Goal: Find specific page/section: Find specific page/section

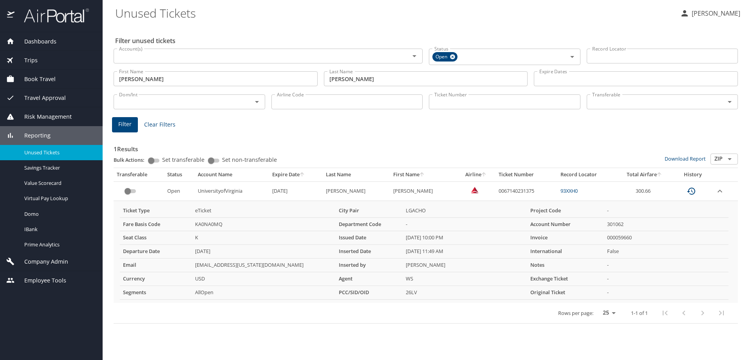
click at [140, 54] on input "Account(s)" at bounding box center [256, 56] width 281 height 10
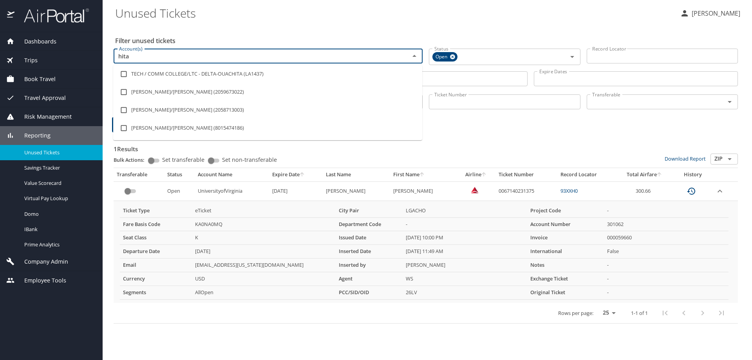
type input "hita"
click at [49, 261] on span "Company Admin" at bounding box center [41, 261] width 54 height 9
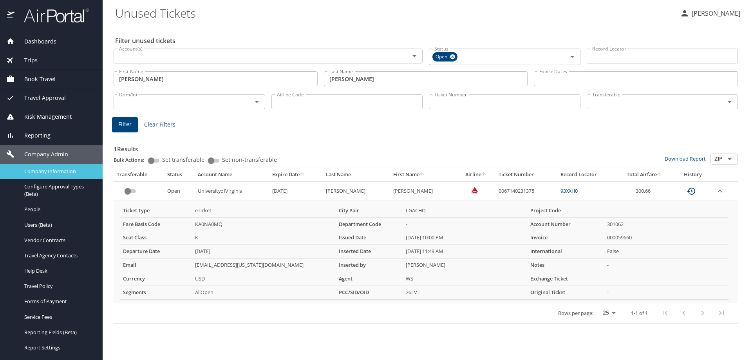
click at [51, 169] on span "Company Information" at bounding box center [58, 171] width 69 height 7
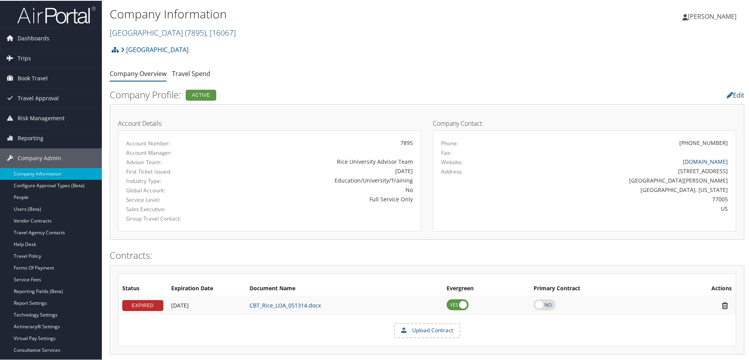
click at [185, 30] on span "( 7895 )" at bounding box center [195, 32] width 21 height 11
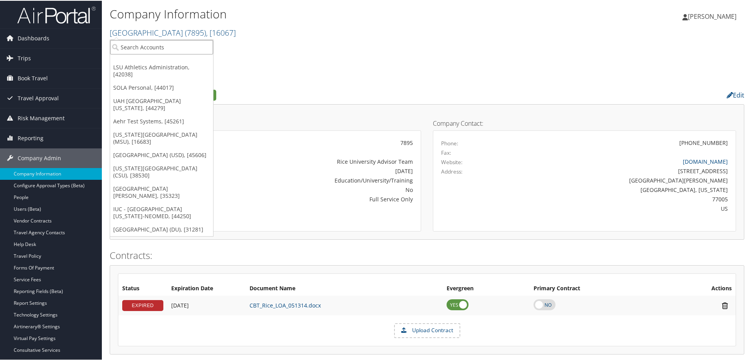
click at [171, 47] on input "search" at bounding box center [161, 46] width 103 height 14
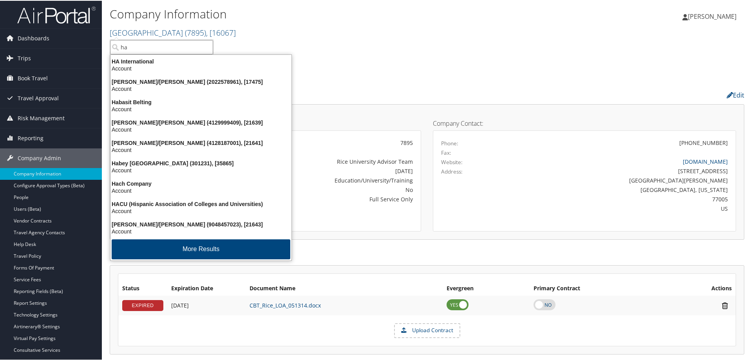
type input "ha"
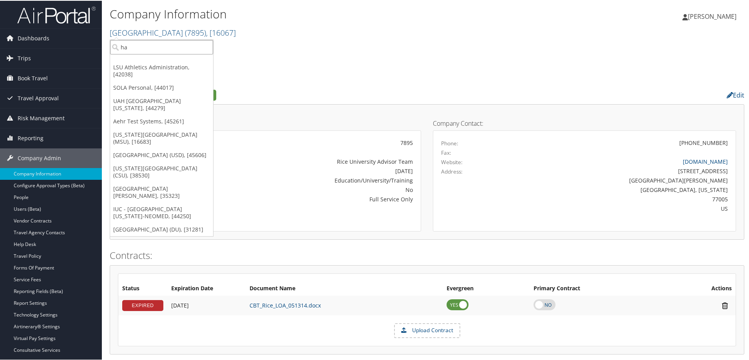
click at [134, 53] on input "ha" at bounding box center [161, 46] width 103 height 14
type input "hitach"
click at [159, 47] on input "hitach" at bounding box center [161, 46] width 103 height 14
click at [153, 49] on input "search" at bounding box center [161, 46] width 103 height 14
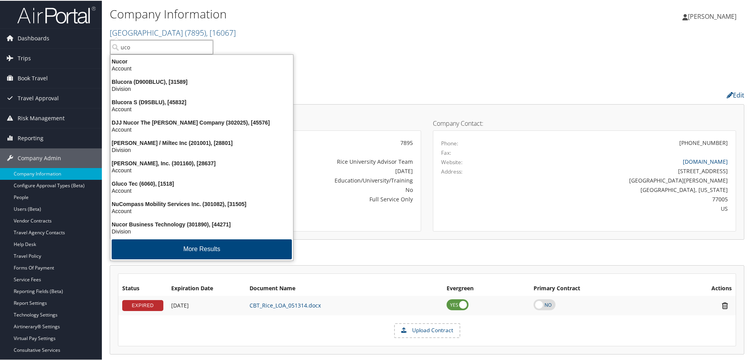
type input "ucom"
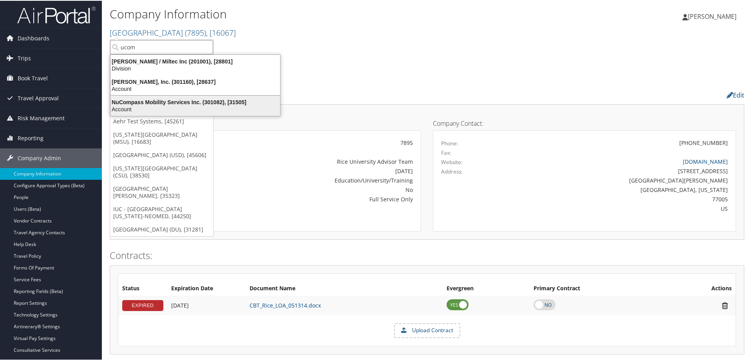
click at [167, 101] on div "NuCompass Mobility Services Inc. (301082), [31505]" at bounding box center [195, 101] width 179 height 7
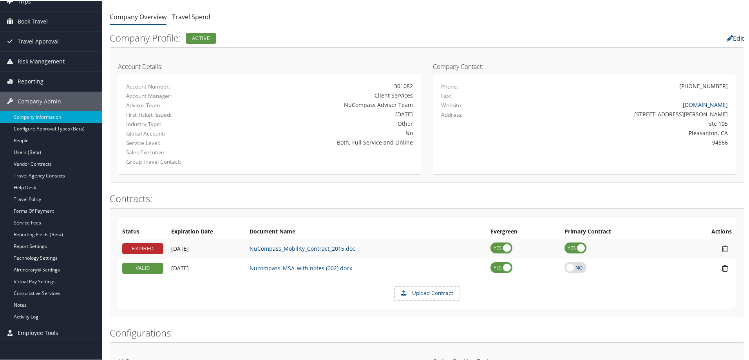
scroll to position [39, 0]
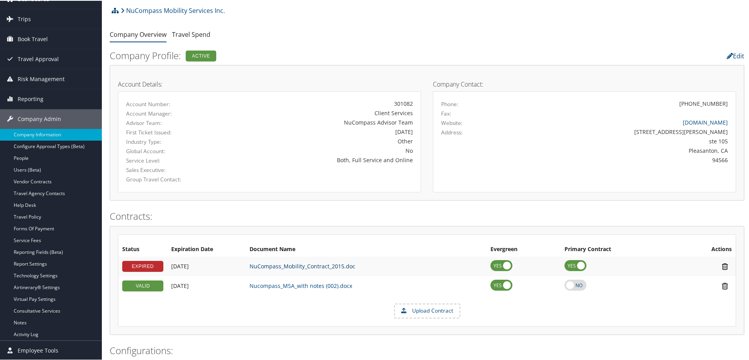
click at [324, 264] on link "NuCompass_Mobility_Contract_2015.doc" at bounding box center [303, 265] width 106 height 7
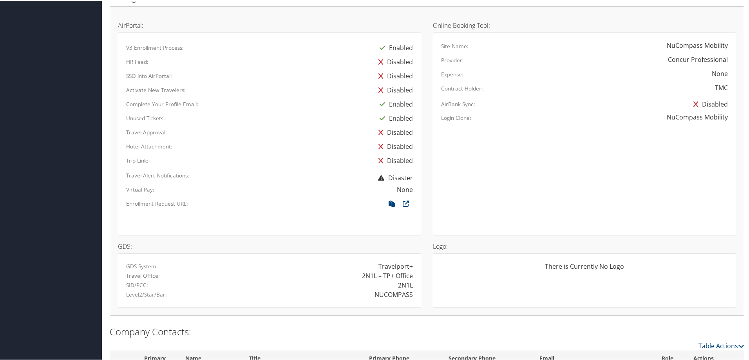
scroll to position [431, 0]
